Goal: Task Accomplishment & Management: Use online tool/utility

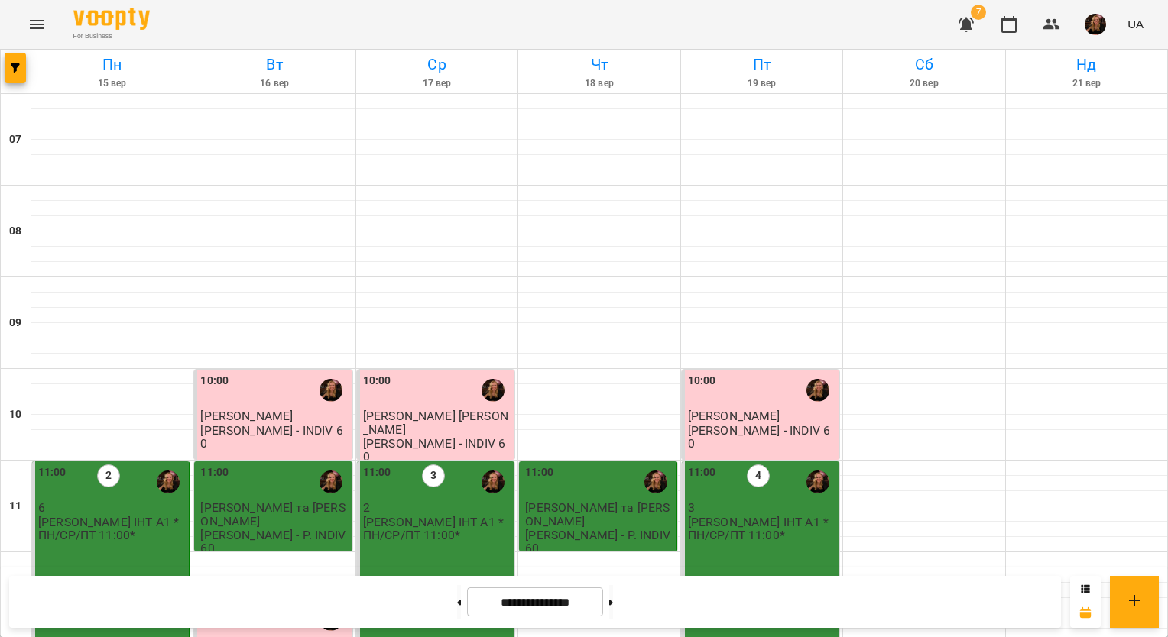
scroll to position [75, 0]
click at [1097, 24] on img "button" at bounding box center [1094, 24] width 21 height 21
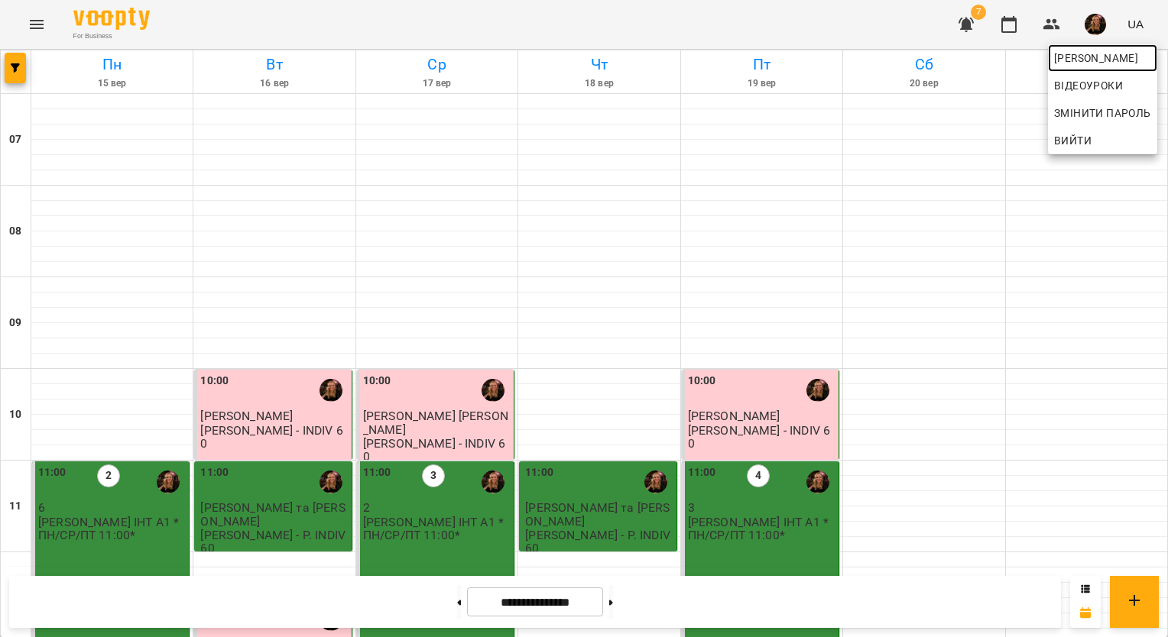
click at [1076, 56] on span "[PERSON_NAME]" at bounding box center [1102, 58] width 97 height 18
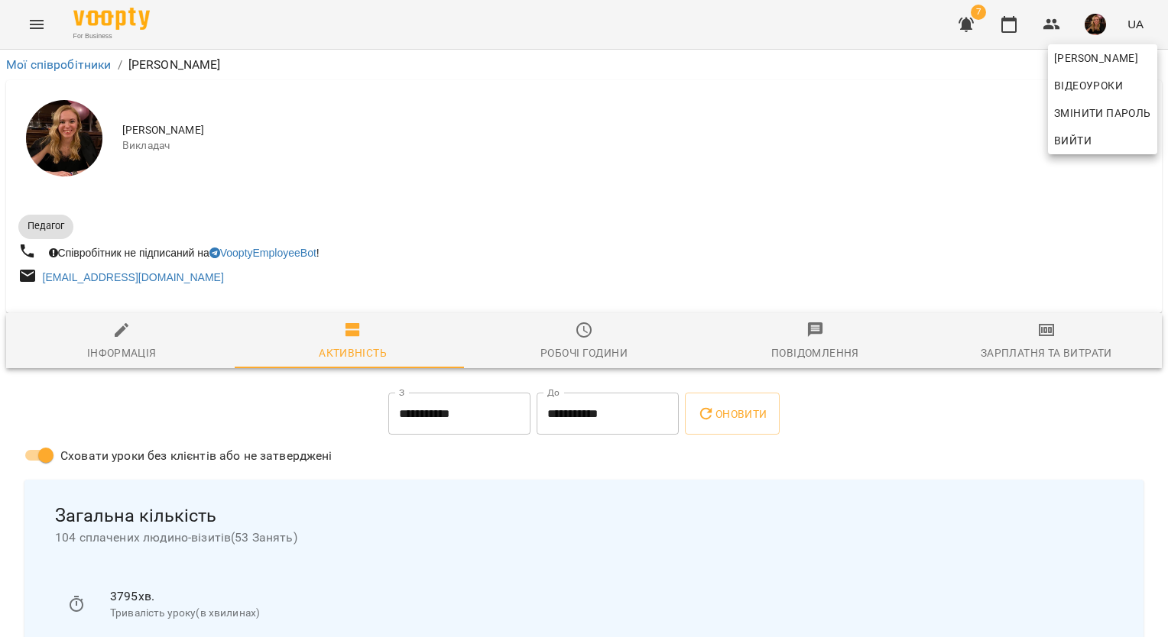
click at [1037, 343] on div at bounding box center [584, 318] width 1168 height 637
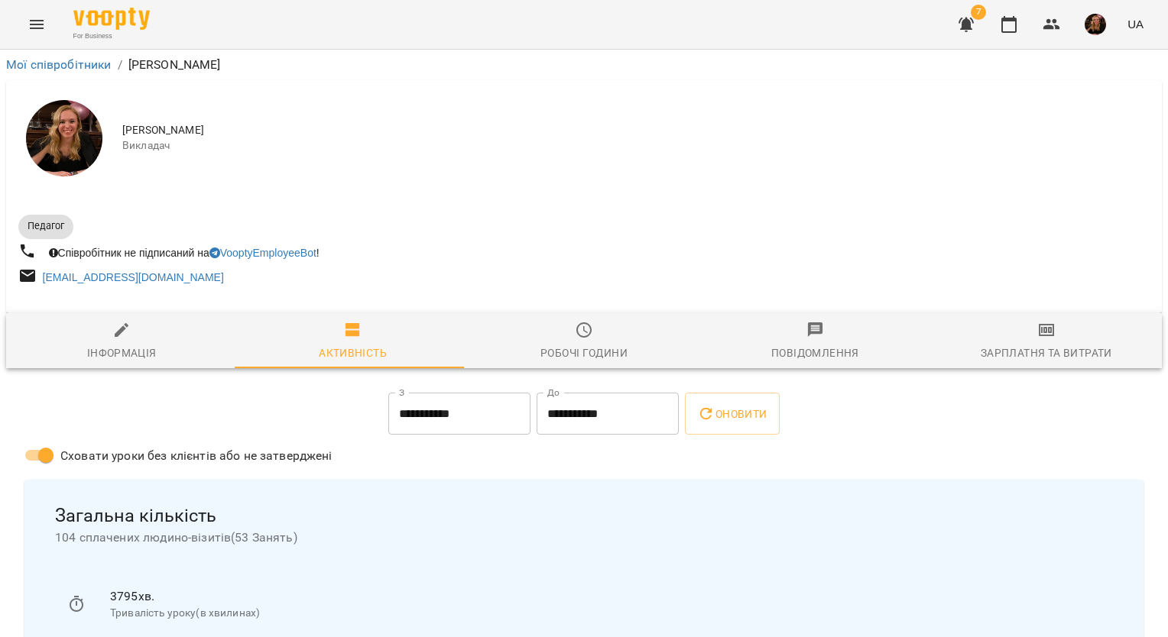
click at [1034, 341] on span "Зарплатня та Витрати" at bounding box center [1046, 341] width 212 height 41
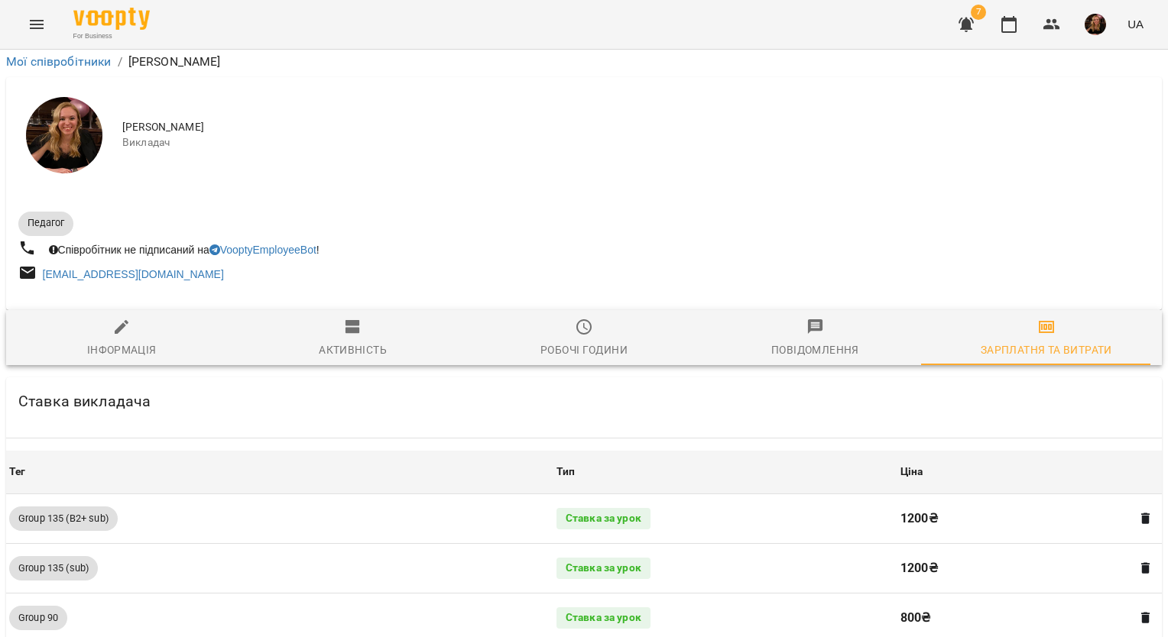
scroll to position [1550, 0]
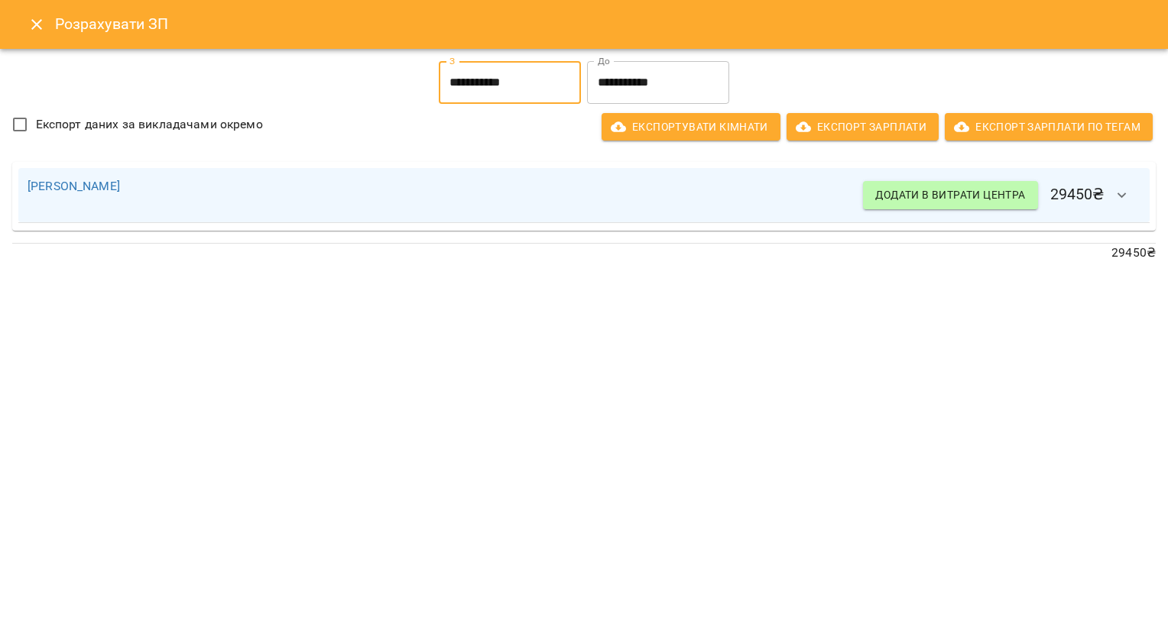
click at [495, 76] on input "**********" at bounding box center [510, 82] width 142 height 43
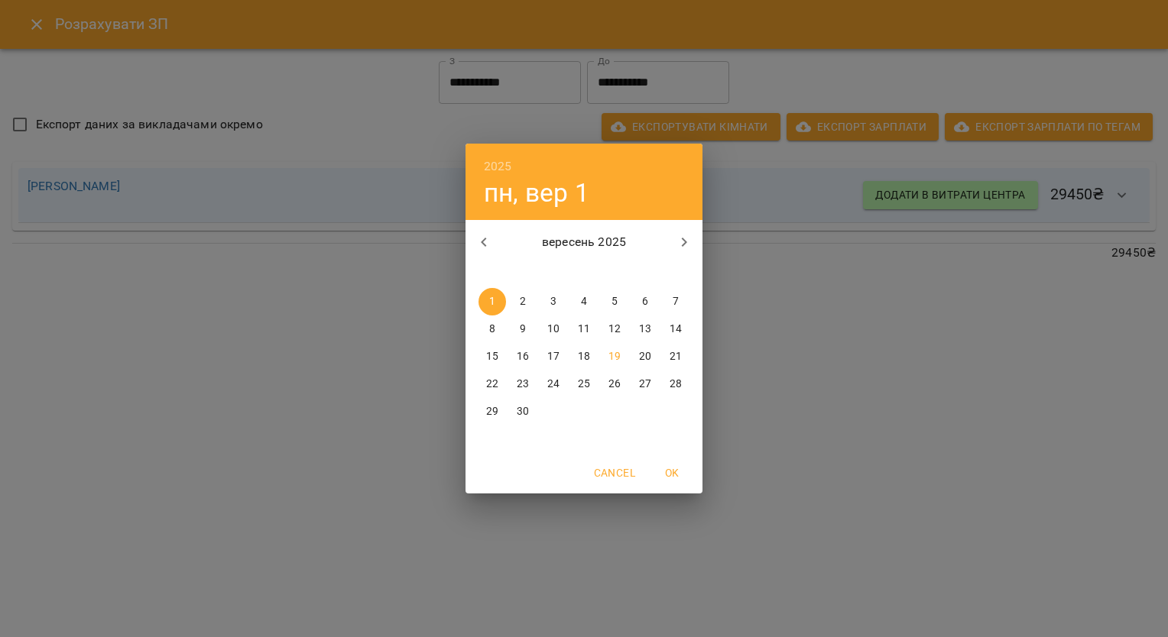
click at [526, 356] on p "16" at bounding box center [523, 356] width 12 height 15
type input "**********"
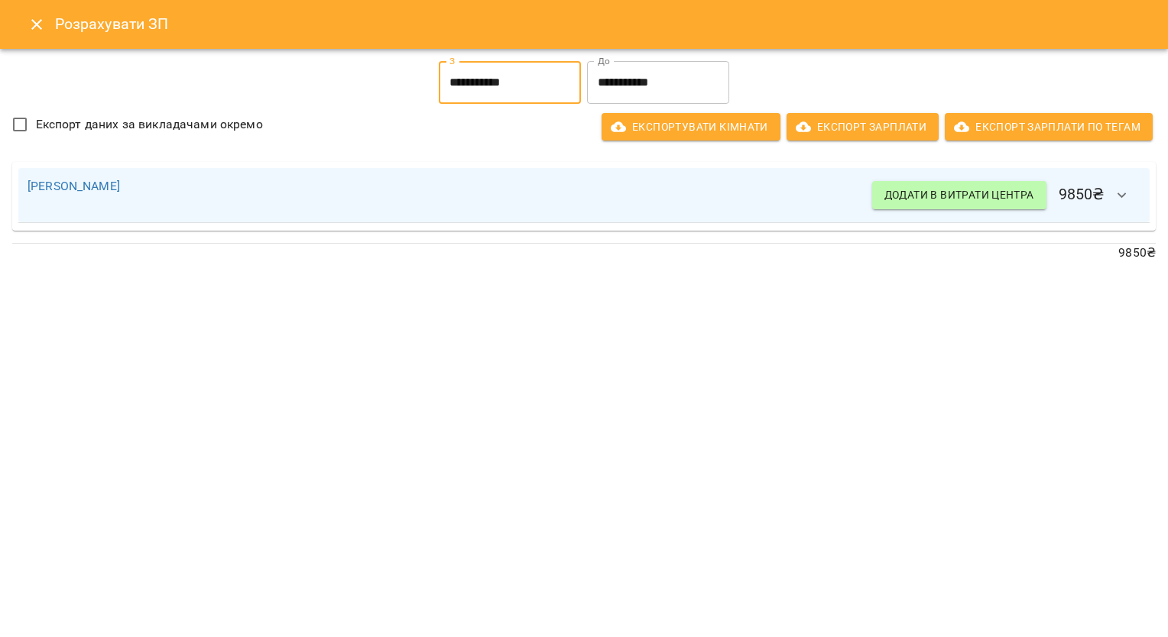
click at [639, 85] on input "**********" at bounding box center [658, 82] width 142 height 43
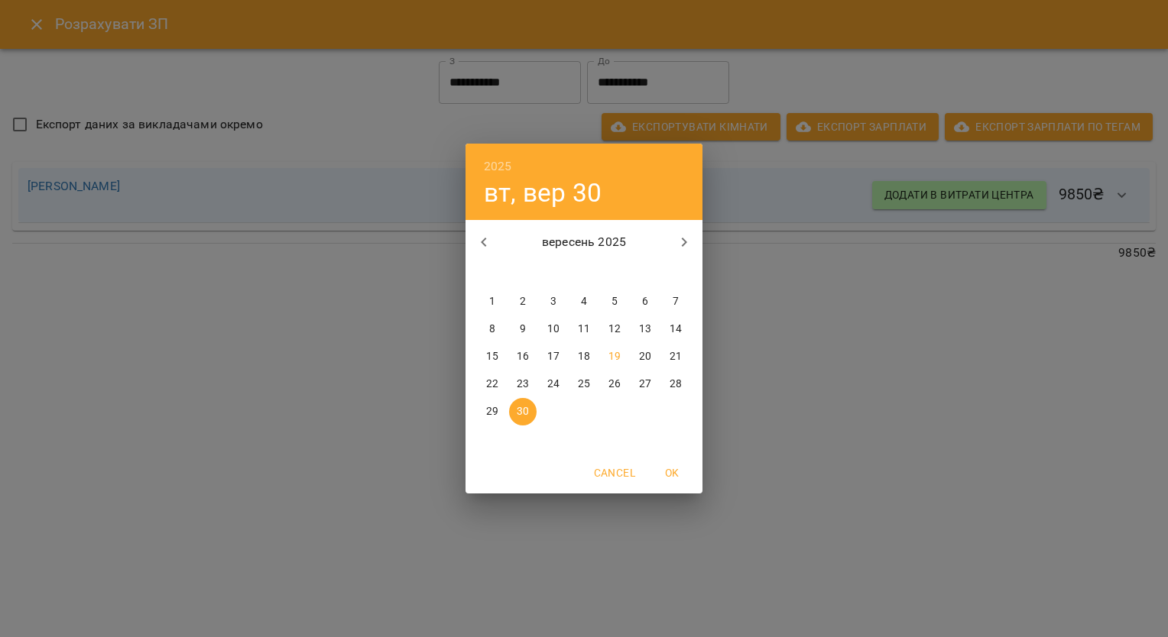
click at [609, 353] on p "19" at bounding box center [614, 356] width 12 height 15
type input "**********"
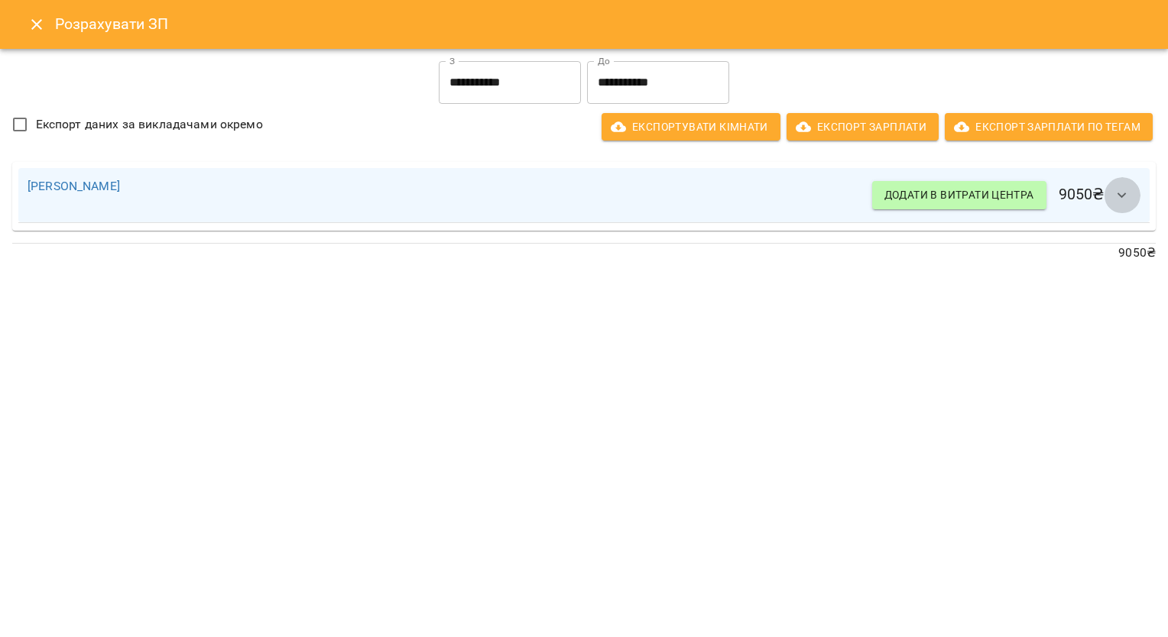
click at [1126, 191] on icon "button" at bounding box center [1122, 195] width 18 height 18
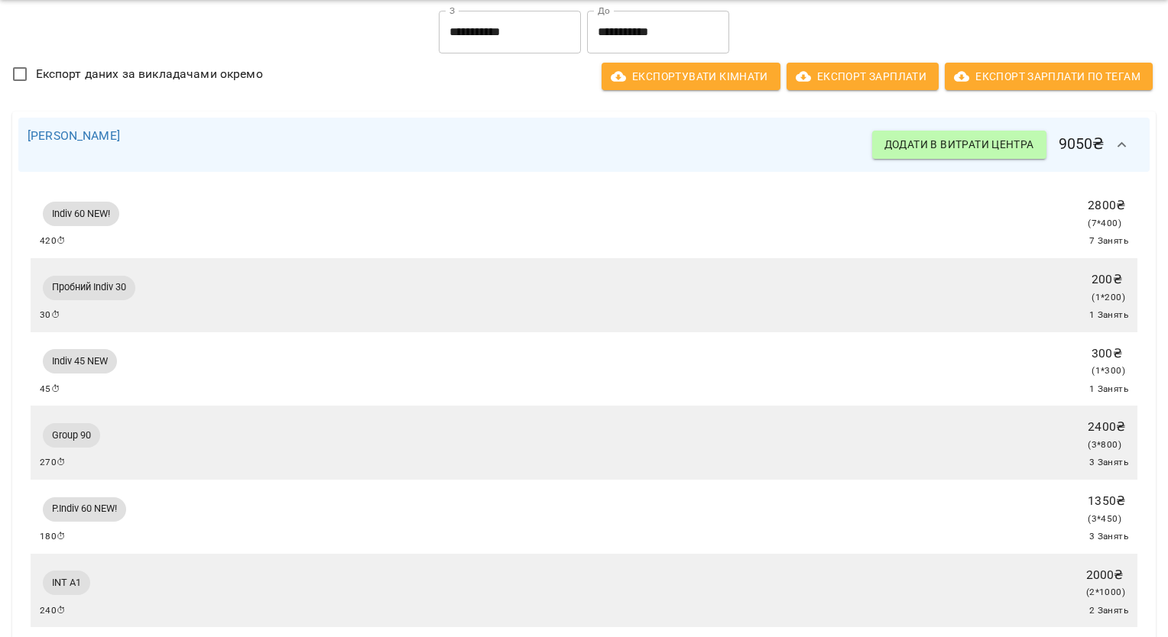
scroll to position [0, 0]
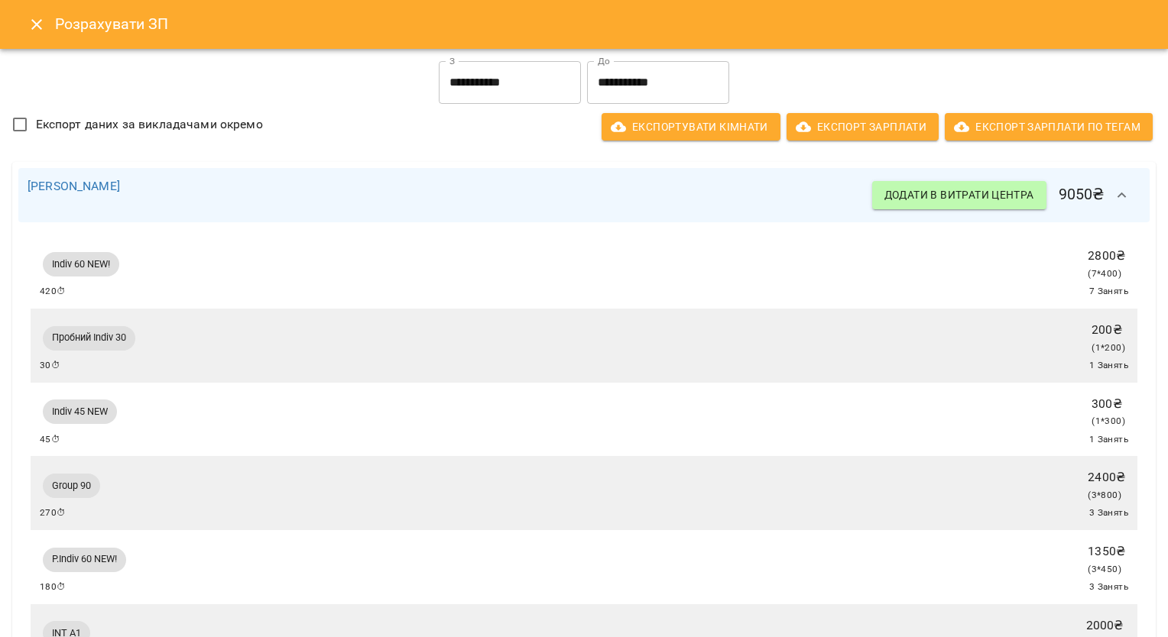
click at [38, 20] on icon "Close" at bounding box center [37, 24] width 18 height 18
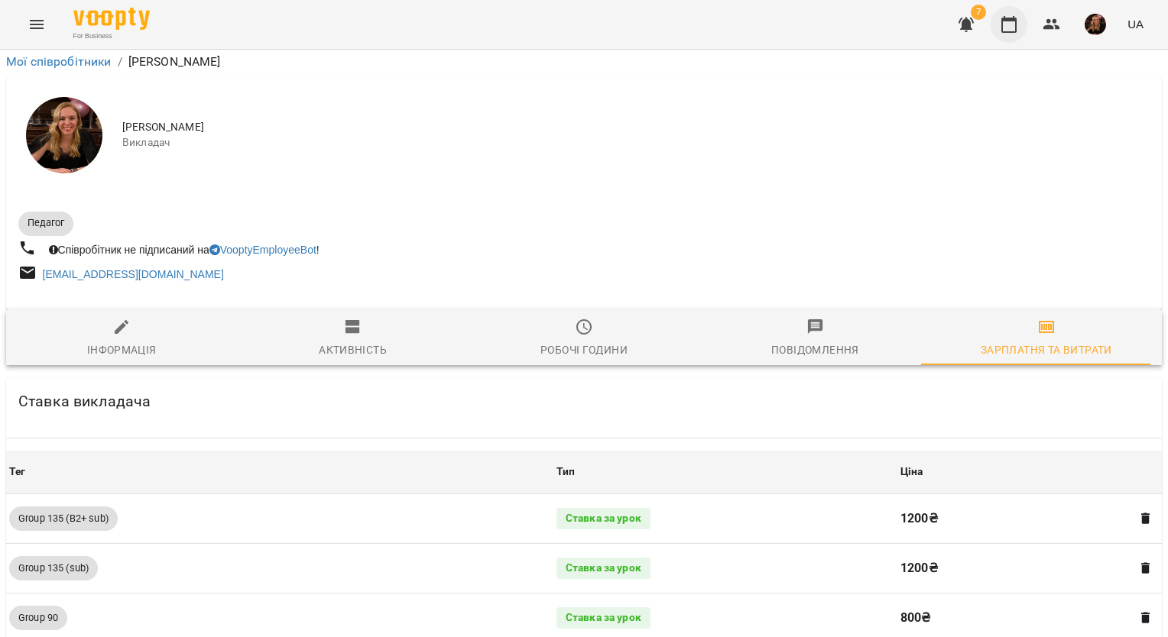
click at [1013, 16] on icon "button" at bounding box center [1008, 24] width 15 height 17
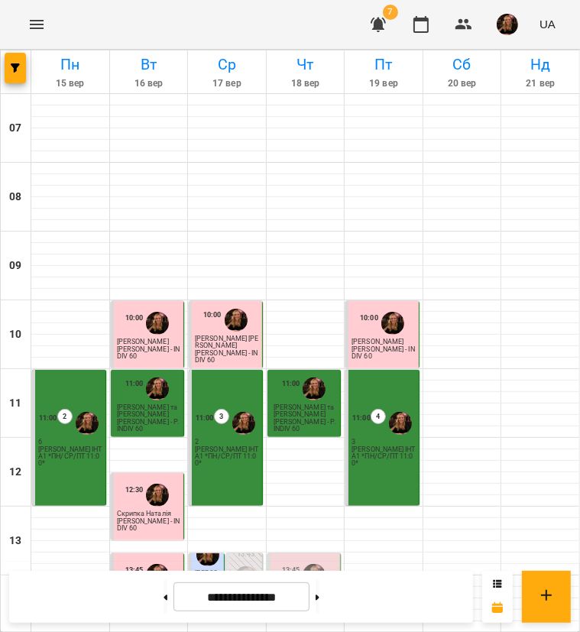
scroll to position [631, 0]
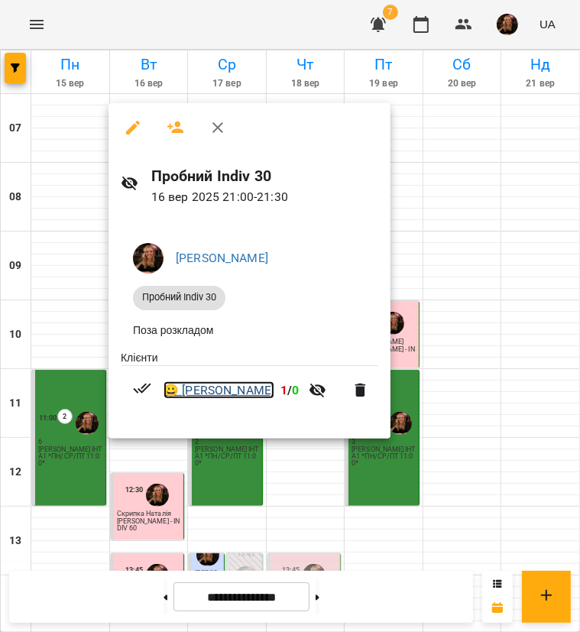
click at [222, 391] on link "😀 [PERSON_NAME]" at bounding box center [219, 390] width 111 height 18
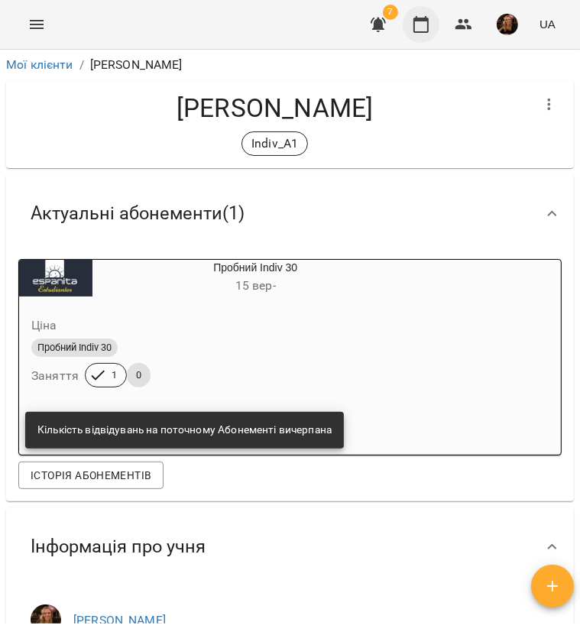
click at [427, 31] on icon "button" at bounding box center [420, 24] width 15 height 17
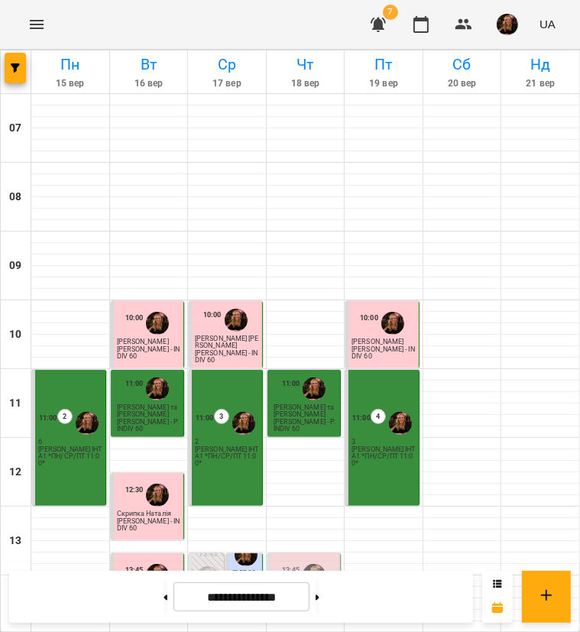
scroll to position [229, 0]
click at [319, 597] on icon at bounding box center [318, 597] width 4 height 5
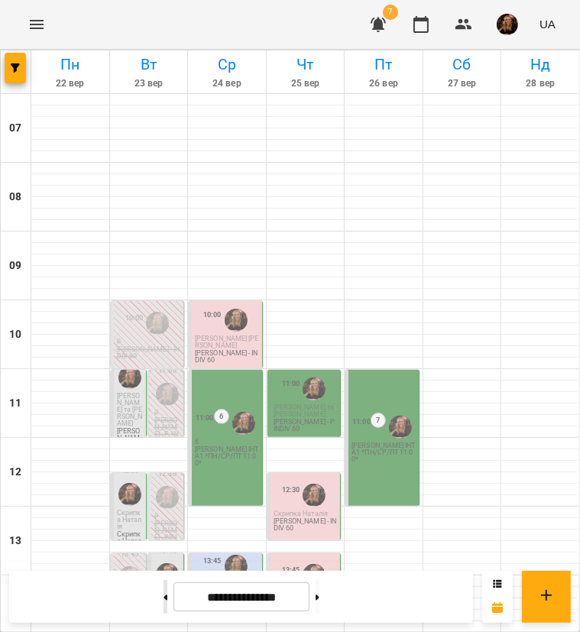
click at [164, 595] on button at bounding box center [166, 597] width 4 height 34
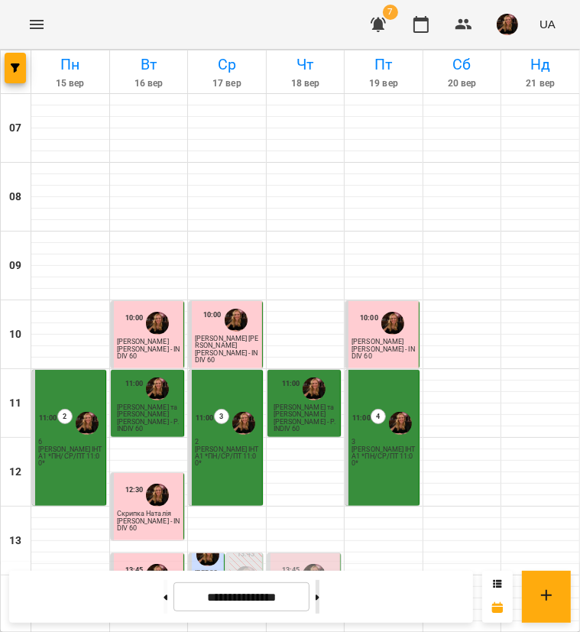
click at [319, 597] on button at bounding box center [318, 597] width 4 height 34
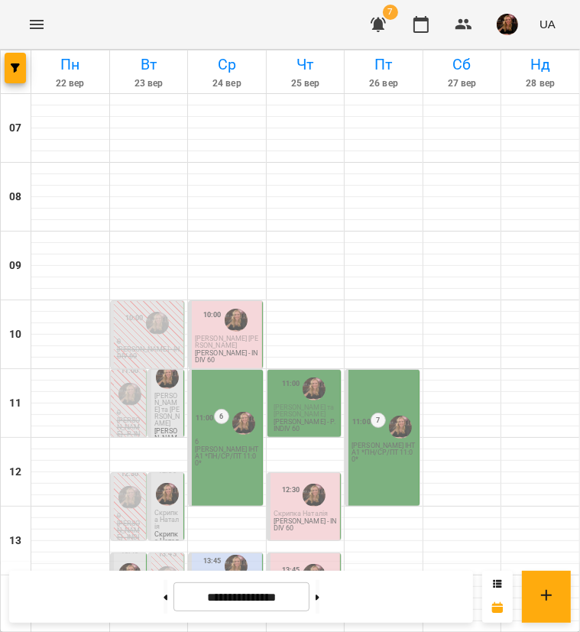
scroll to position [153, 0]
click at [168, 392] on span "[PERSON_NAME] та [PERSON_NAME]" at bounding box center [167, 409] width 26 height 35
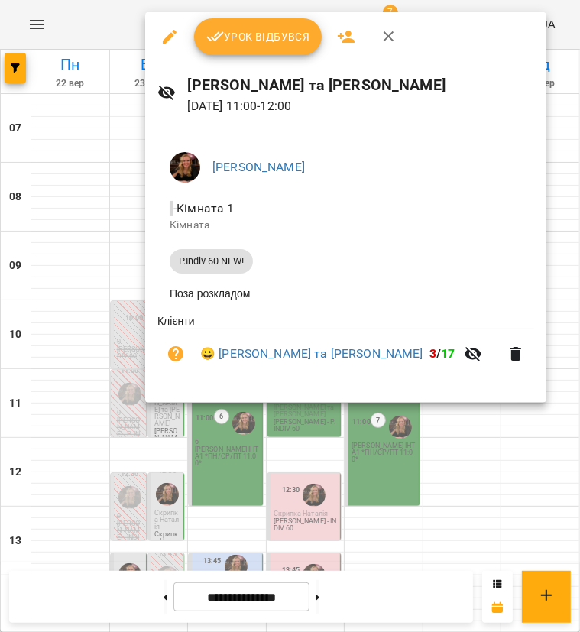
click at [393, 33] on icon "button" at bounding box center [389, 37] width 18 height 18
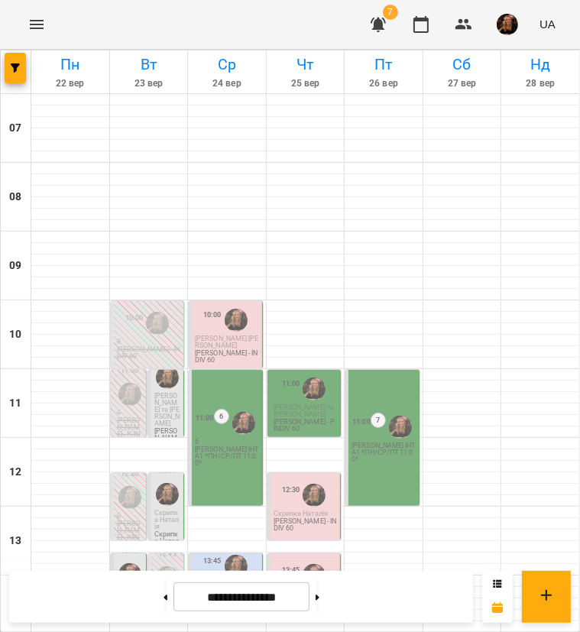
scroll to position [611, 0]
click at [164, 595] on icon at bounding box center [166, 598] width 4 height 6
type input "**********"
